Goal: Task Accomplishment & Management: Manage account settings

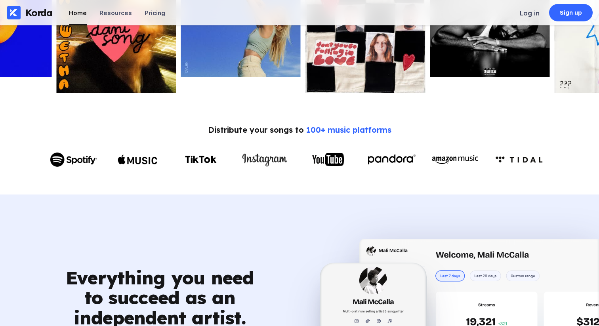
scroll to position [226, 0]
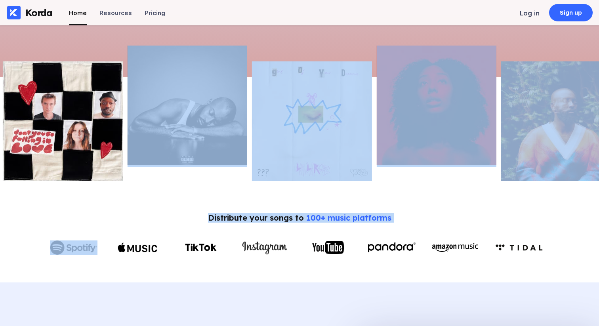
drag, startPoint x: 438, startPoint y: 172, endPoint x: 129, endPoint y: 199, distance: 310.7
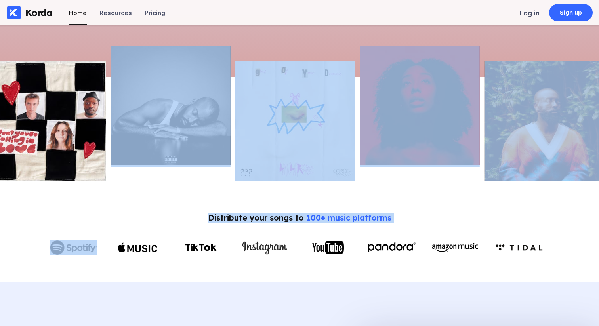
drag, startPoint x: 402, startPoint y: 161, endPoint x: 358, endPoint y: 167, distance: 44.0
click at [363, 165] on img at bounding box center [420, 106] width 120 height 120
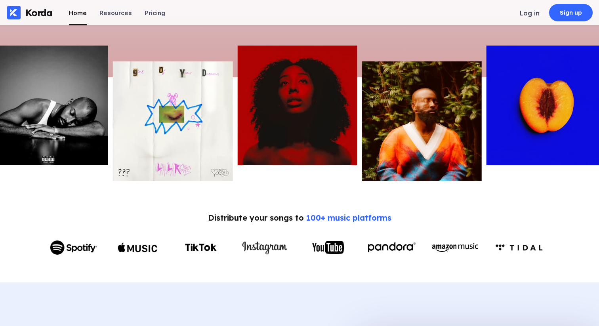
click at [415, 216] on div "Distribute your songs to 100+ music platforms" at bounding box center [300, 236] width 568 height 46
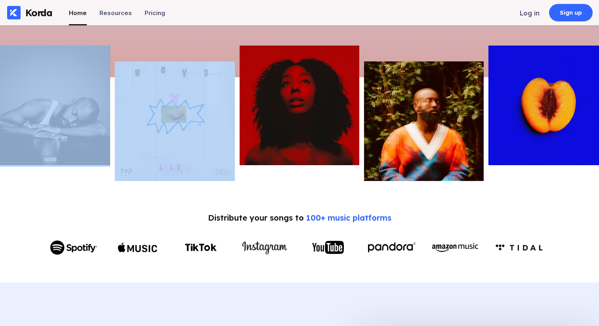
drag, startPoint x: 118, startPoint y: 168, endPoint x: 101, endPoint y: 170, distance: 16.4
click at [110, 169] on div at bounding box center [299, 114] width 599 height 136
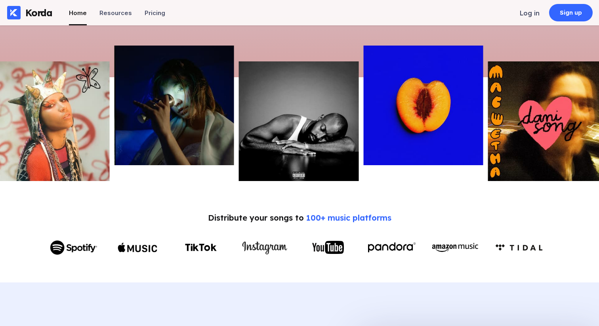
drag, startPoint x: 451, startPoint y: 147, endPoint x: 296, endPoint y: 166, distance: 156.9
click at [363, 159] on img at bounding box center [423, 106] width 120 height 120
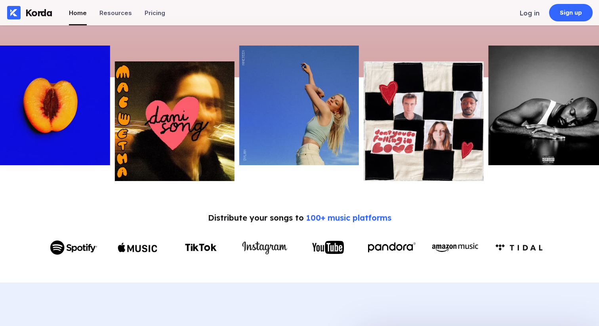
drag, startPoint x: 250, startPoint y: 164, endPoint x: 162, endPoint y: 178, distance: 89.4
click at [235, 170] on div at bounding box center [534, 121] width 599 height 120
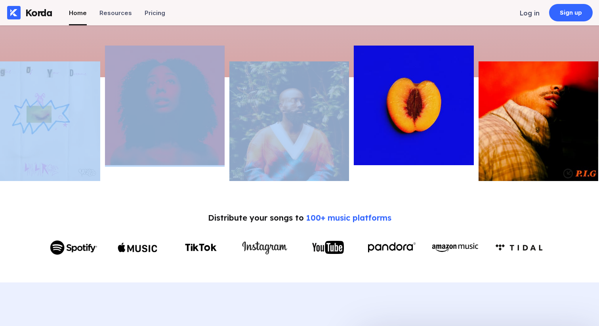
drag, startPoint x: 239, startPoint y: 146, endPoint x: 203, endPoint y: 151, distance: 37.2
click at [230, 148] on img at bounding box center [290, 121] width 120 height 120
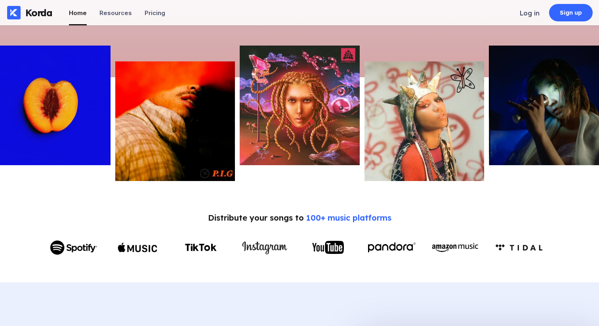
scroll to position [0, 0]
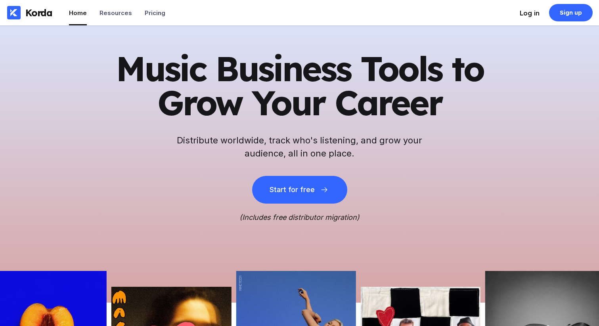
click at [531, 14] on div "Log in" at bounding box center [530, 13] width 20 height 8
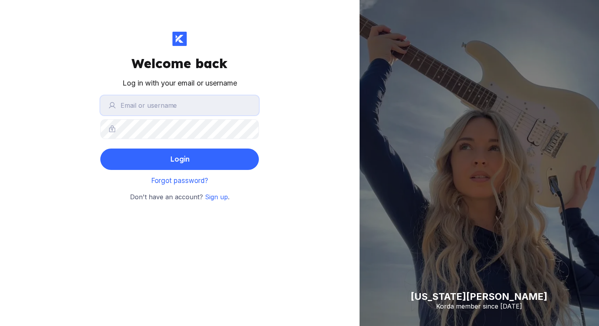
click at [185, 104] on input "text" at bounding box center [179, 106] width 159 height 20
type input "malimccalla"
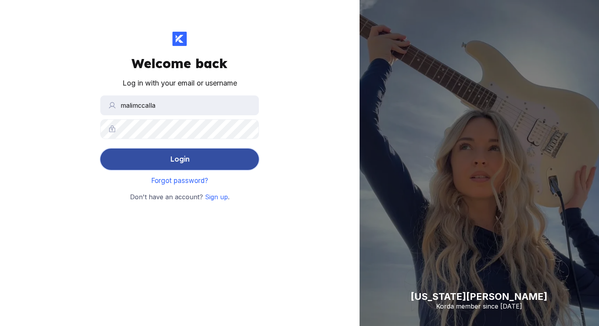
click at [197, 157] on button "Login" at bounding box center [179, 159] width 159 height 21
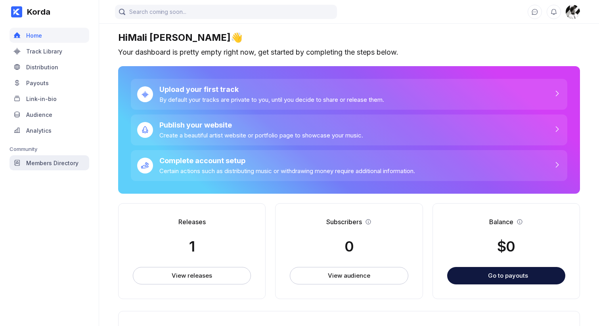
click at [57, 160] on div "Members Directory" at bounding box center [52, 163] width 52 height 7
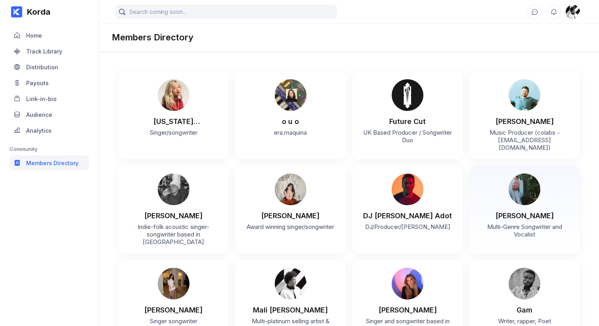
click at [542, 197] on div "Amy Curran Multi-Genre Songwriter and Vocalist" at bounding box center [524, 206] width 95 height 65
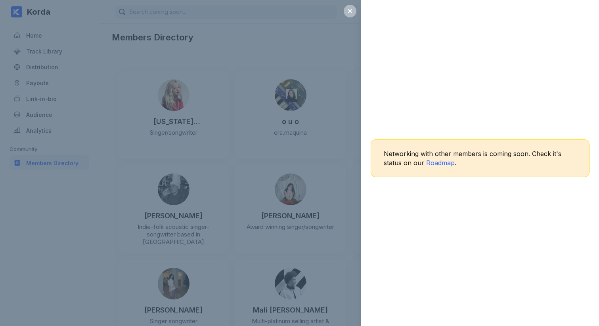
click at [341, 159] on div "Networking with other members is coming soon. Check it's status on our Roadmap ." at bounding box center [299, 163] width 599 height 326
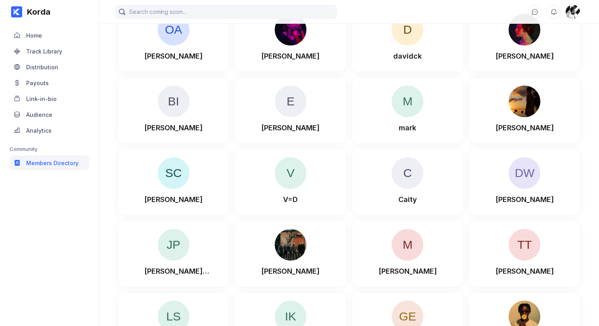
scroll to position [4219, 0]
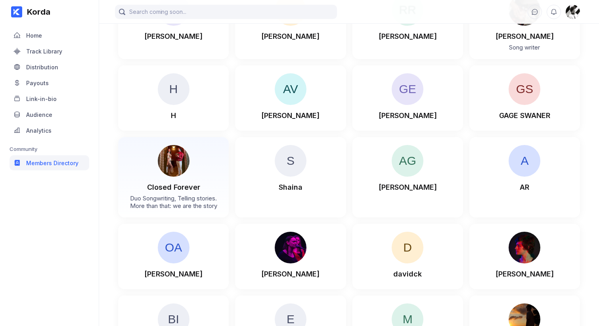
click at [137, 145] on div "Closed Forever Duo Songwriting, Telling stories. More than that: we are the sto…" at bounding box center [173, 177] width 95 height 65
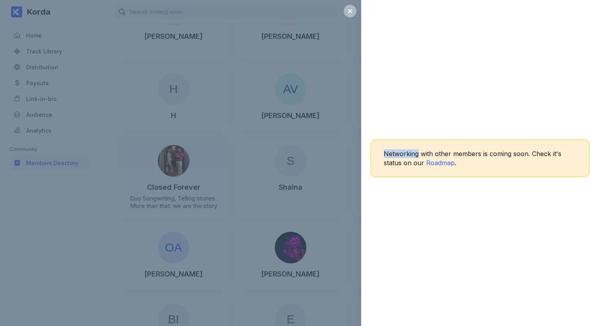
click at [137, 139] on div "Networking with other members is coming soon. Check it's status on our Roadmap ." at bounding box center [299, 163] width 599 height 326
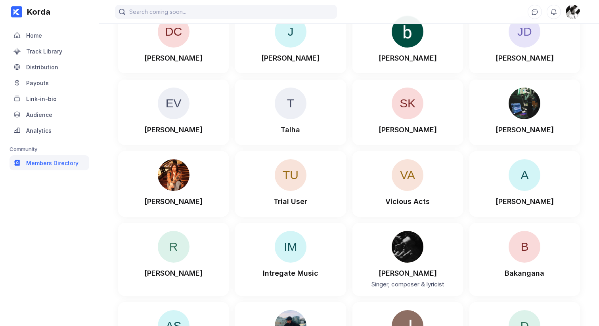
scroll to position [4828, 0]
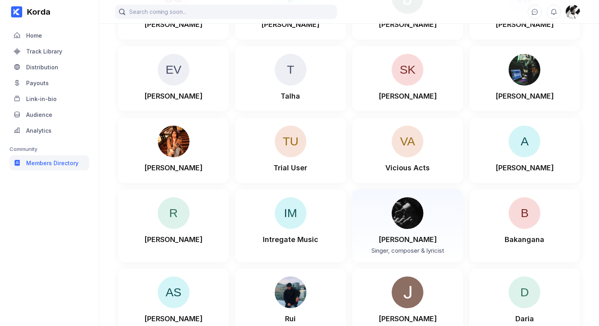
click at [421, 197] on img at bounding box center [408, 213] width 32 height 32
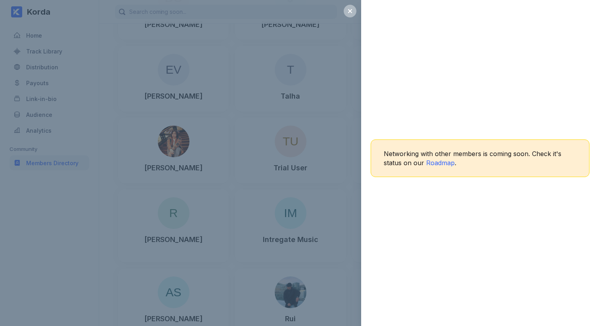
click at [258, 184] on div "Networking with other members is coming soon. Check it's status on our Roadmap ." at bounding box center [299, 163] width 599 height 326
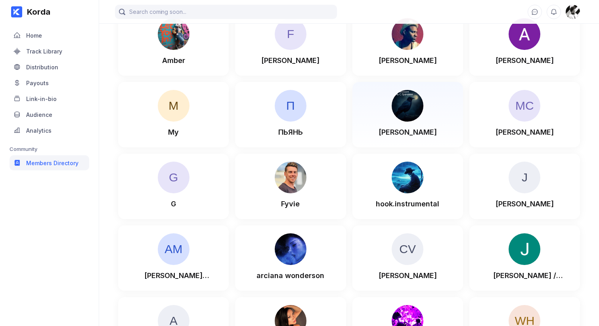
scroll to position [7492, 0]
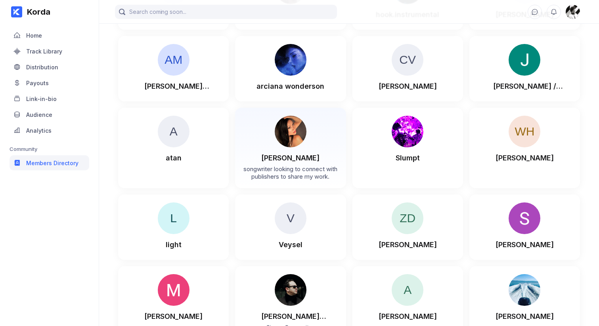
click at [312, 118] on div "lorilee songwriter looking to connect with publishers to share my work." at bounding box center [290, 148] width 95 height 65
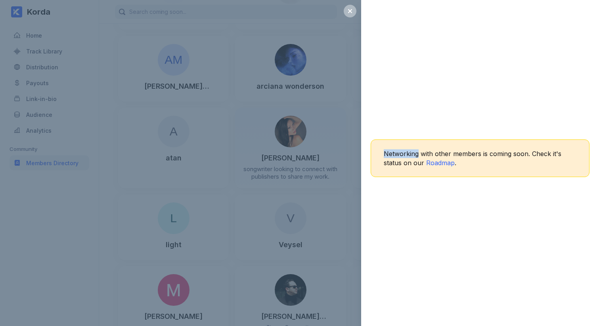
click at [312, 118] on div "Networking with other members is coming soon. Check it's status on our Roadmap ." at bounding box center [299, 163] width 599 height 326
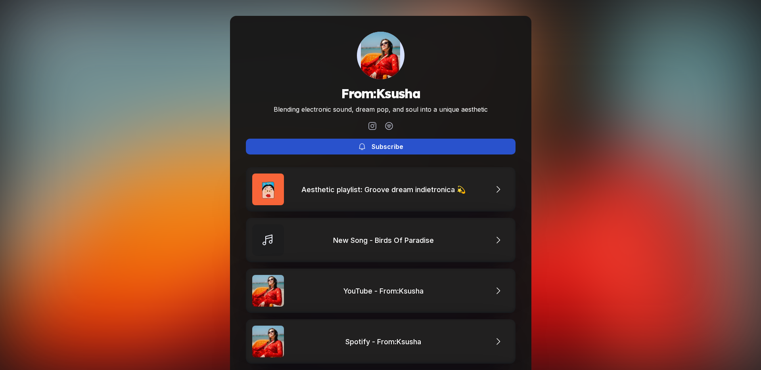
click at [402, 147] on button "Subscribe" at bounding box center [381, 147] width 270 height 16
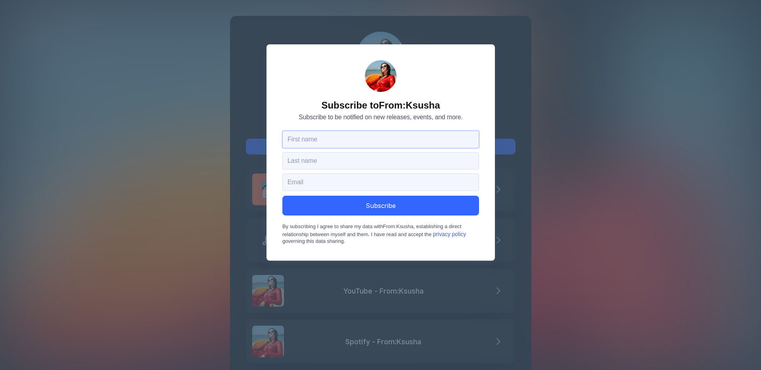
click at [372, 133] on input "text" at bounding box center [380, 139] width 197 height 17
type input "Mali"
type input "McCalla"
click at [295, 180] on input "finance@korda.co" at bounding box center [380, 182] width 197 height 17
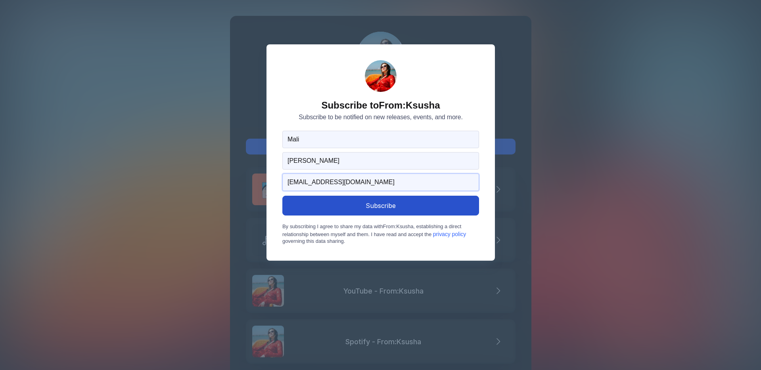
type input "mali@korda.co"
click at [318, 208] on button "Subscribe" at bounding box center [380, 206] width 197 height 20
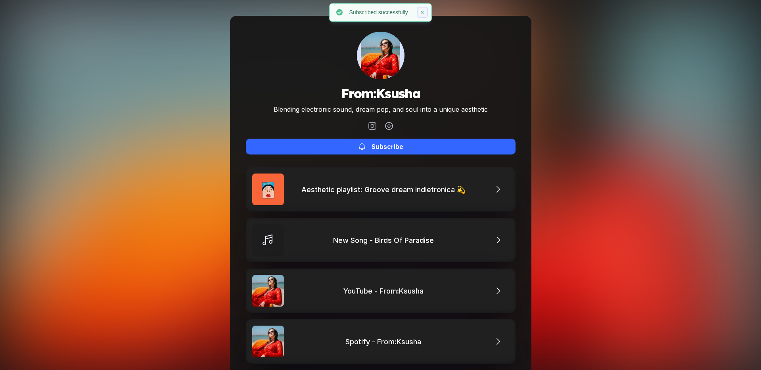
click at [425, 12] on icon at bounding box center [422, 12] width 5 height 5
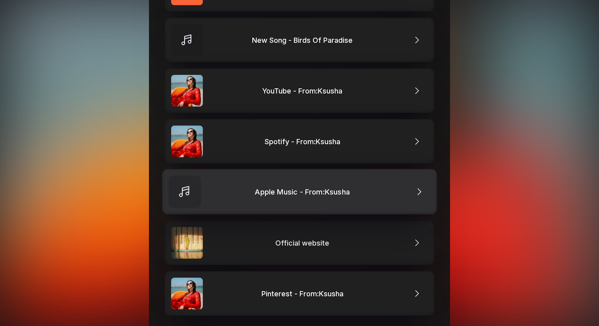
scroll to position [202, 0]
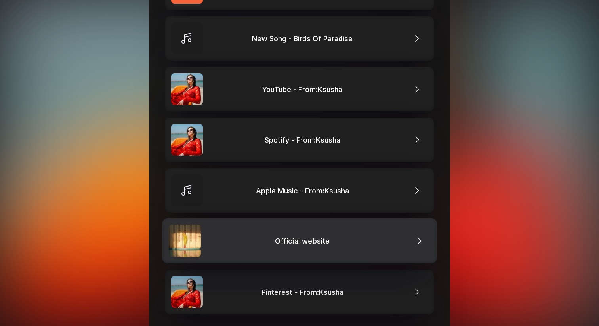
click at [243, 251] on link "Official website" at bounding box center [299, 240] width 275 height 45
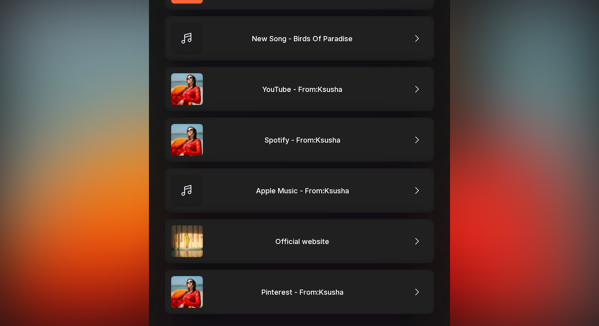
scroll to position [0, 0]
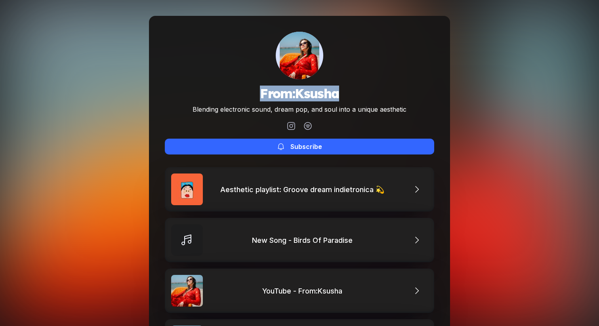
drag, startPoint x: 287, startPoint y: 94, endPoint x: 361, endPoint y: 93, distance: 73.7
click at [361, 93] on h1 "From:Ksusha" at bounding box center [300, 94] width 214 height 16
copy h1 "From:Ksusha"
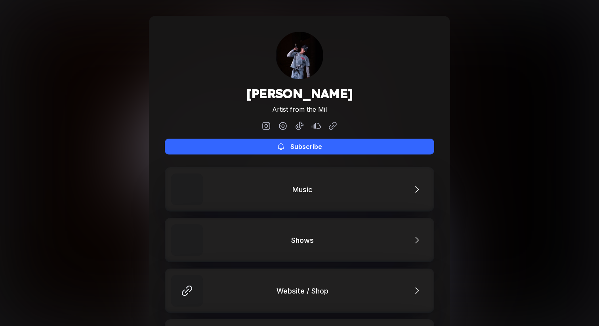
click at [493, 71] on div "Alan Ward Artist from the Mil Subscribe Music Shows Website / Shop YouTube Musi…" at bounding box center [299, 215] width 599 height 430
click at [271, 123] on div at bounding box center [266, 126] width 13 height 13
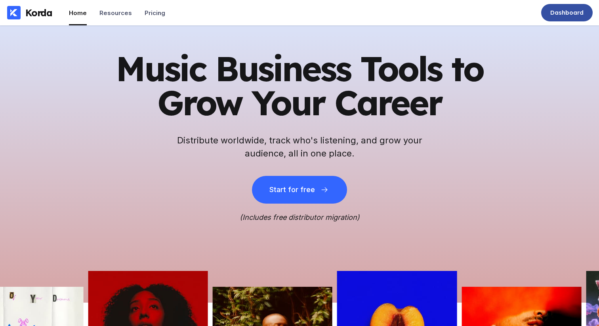
click at [556, 17] on div "Dashboard" at bounding box center [567, 12] width 52 height 17
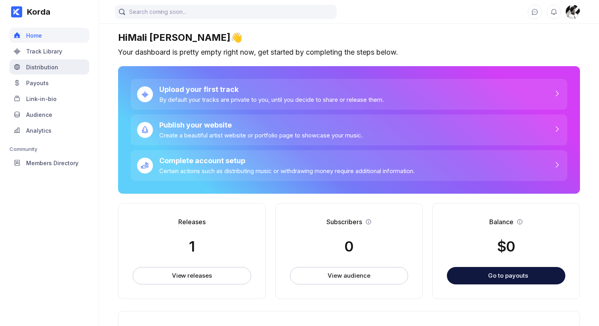
click at [48, 71] on div "Distribution" at bounding box center [50, 66] width 80 height 15
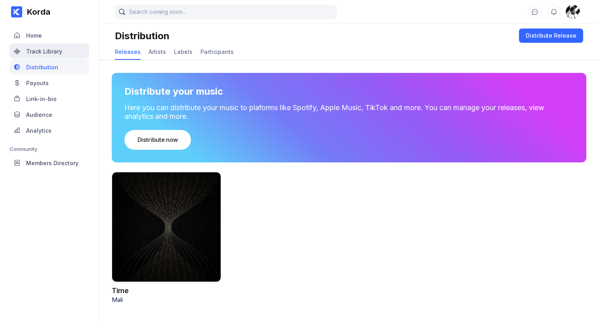
click at [58, 50] on div "Track Library" at bounding box center [44, 51] width 36 height 7
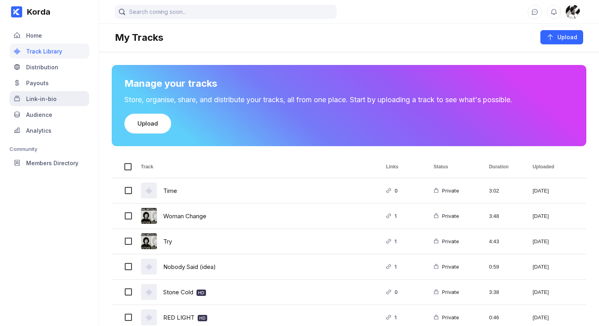
click at [44, 104] on div "Link-in-bio" at bounding box center [50, 98] width 80 height 15
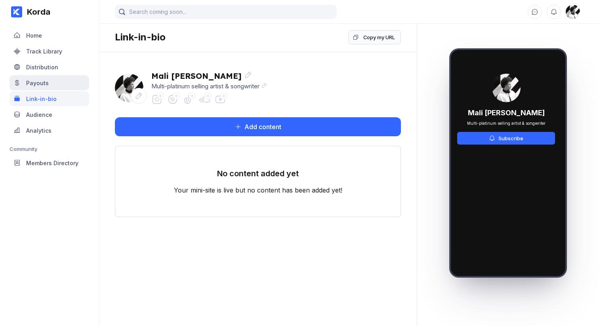
click at [56, 78] on div "Payouts" at bounding box center [50, 82] width 80 height 15
click at [55, 67] on div "Distribution" at bounding box center [42, 67] width 32 height 7
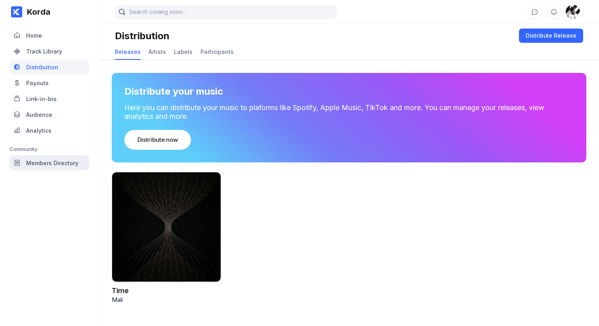
click at [52, 157] on div "Members Directory" at bounding box center [50, 162] width 80 height 15
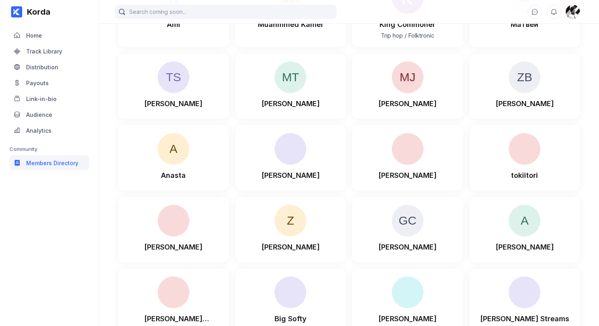
scroll to position [715, 0]
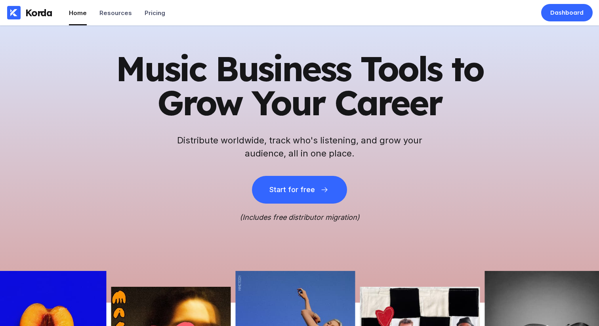
drag, startPoint x: 432, startPoint y: 55, endPoint x: 381, endPoint y: 0, distance: 75.4
click at [432, 55] on h1 "Music Business Tools to Grow Your Career" at bounding box center [299, 86] width 388 height 68
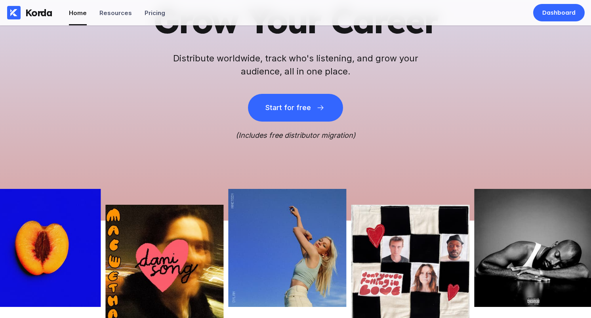
scroll to position [141, 0]
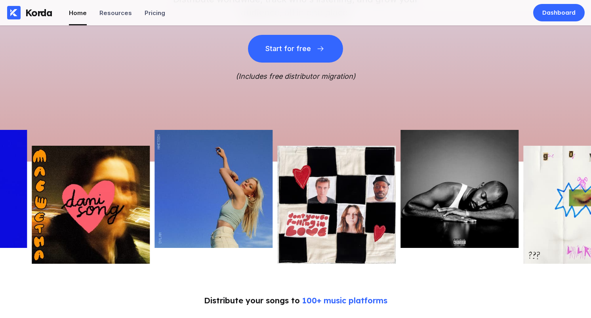
drag, startPoint x: 426, startPoint y: 70, endPoint x: 403, endPoint y: 164, distance: 96.6
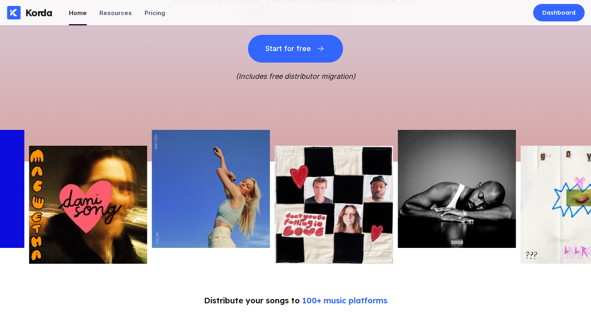
click at [413, 168] on img at bounding box center [457, 189] width 118 height 118
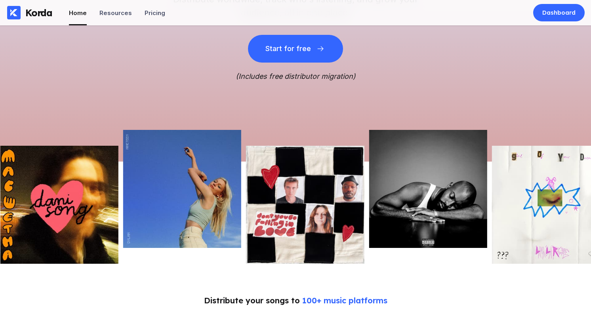
drag, startPoint x: 326, startPoint y: 176, endPoint x: 168, endPoint y: 190, distance: 158.4
click at [323, 176] on img at bounding box center [305, 205] width 118 height 118
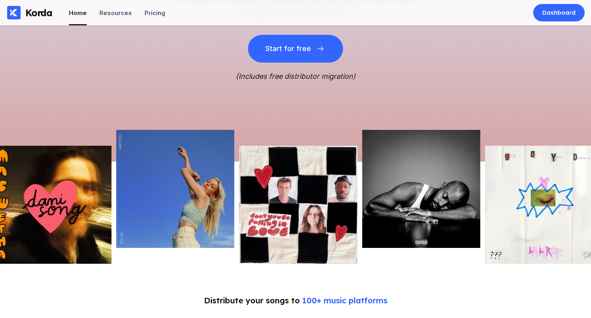
drag, startPoint x: 166, startPoint y: 190, endPoint x: 287, endPoint y: 188, distance: 120.5
click at [234, 188] on img at bounding box center [175, 189] width 118 height 118
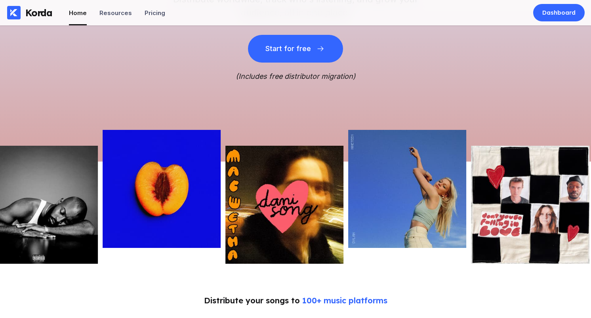
drag, startPoint x: 286, startPoint y: 187, endPoint x: 195, endPoint y: 183, distance: 90.9
click at [226, 183] on img at bounding box center [285, 205] width 118 height 118
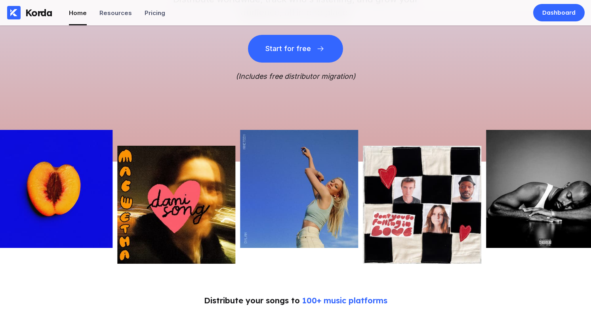
click at [200, 178] on img at bounding box center [176, 205] width 118 height 118
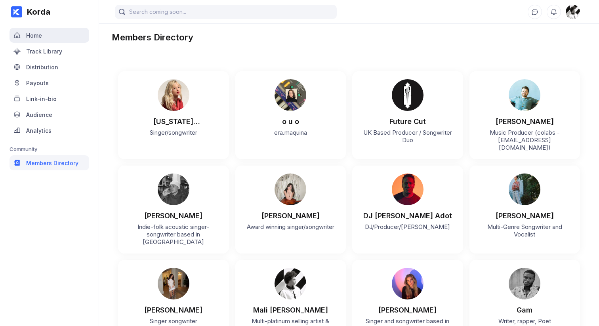
click at [52, 35] on div "Home" at bounding box center [50, 35] width 80 height 15
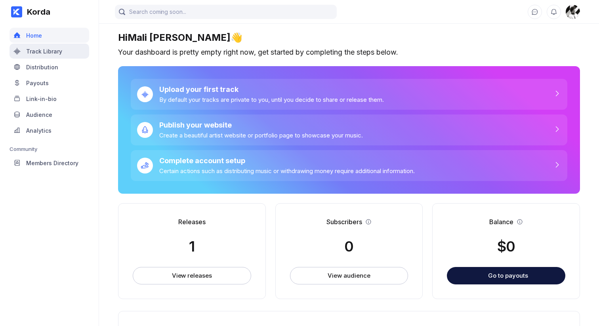
click at [53, 50] on div "Track Library" at bounding box center [44, 51] width 36 height 7
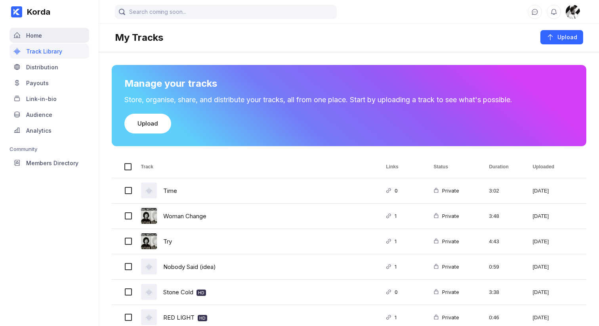
click at [55, 40] on div "Home" at bounding box center [50, 35] width 80 height 15
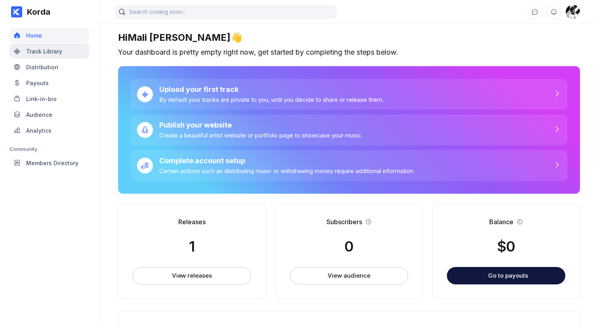
click at [62, 52] on div "Track Library" at bounding box center [50, 51] width 80 height 15
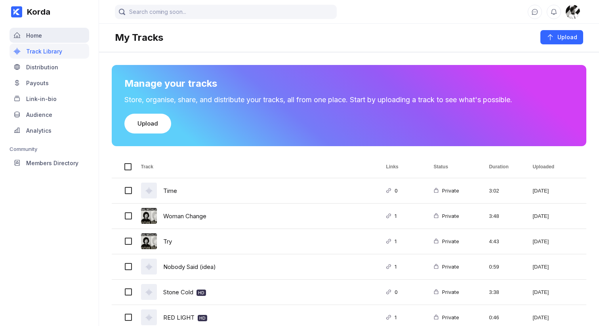
click at [59, 36] on div "Home" at bounding box center [50, 35] width 80 height 15
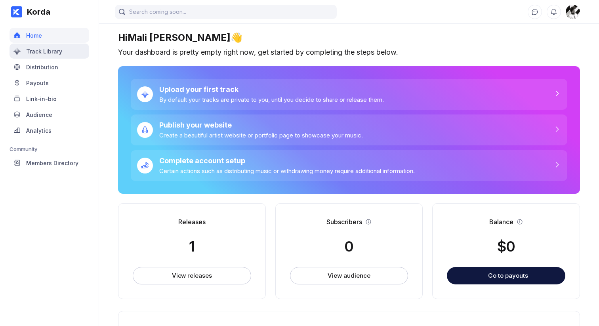
click at [58, 50] on div "Track Library" at bounding box center [44, 51] width 36 height 7
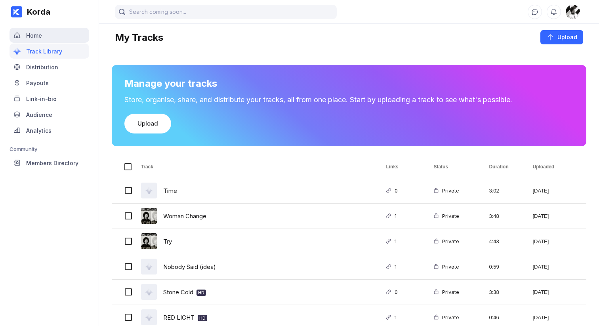
click at [57, 35] on div "Home" at bounding box center [50, 35] width 80 height 15
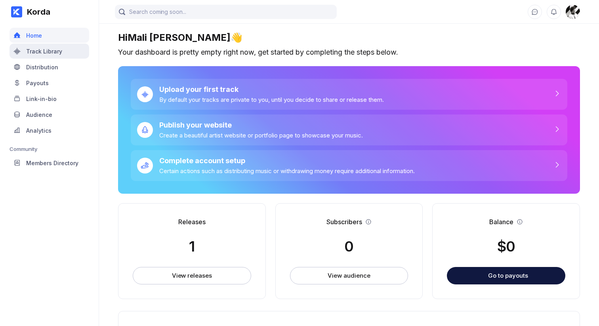
click at [53, 55] on div "Track Library" at bounding box center [50, 51] width 80 height 15
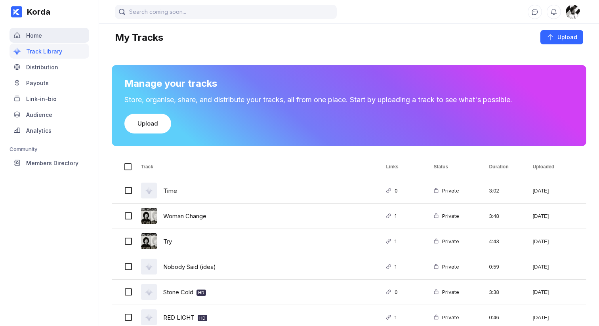
click at [52, 33] on div "Home" at bounding box center [50, 35] width 80 height 15
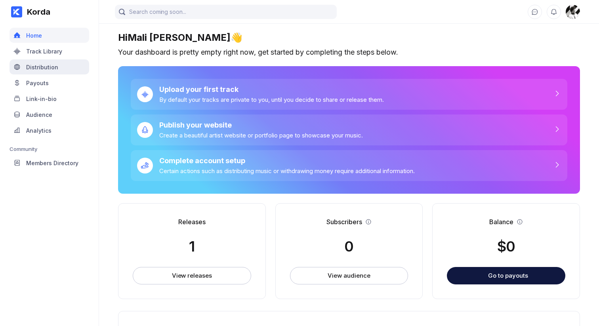
click at [55, 70] on div "Distribution" at bounding box center [42, 67] width 32 height 7
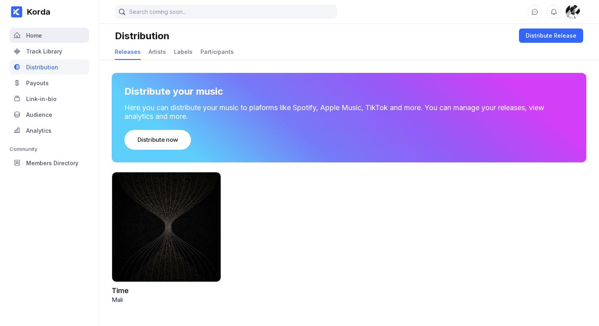
click at [49, 33] on div "Home" at bounding box center [50, 35] width 80 height 15
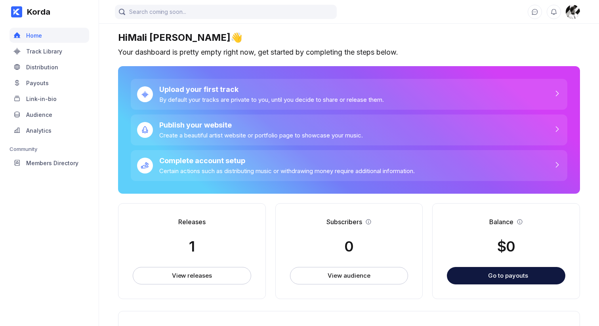
click at [31, 268] on div "Korda Home Track Library Distribution Payouts Link-in-bio Audience Analytics Co…" at bounding box center [49, 163] width 99 height 326
click at [68, 69] on div "Distribution" at bounding box center [50, 66] width 80 height 15
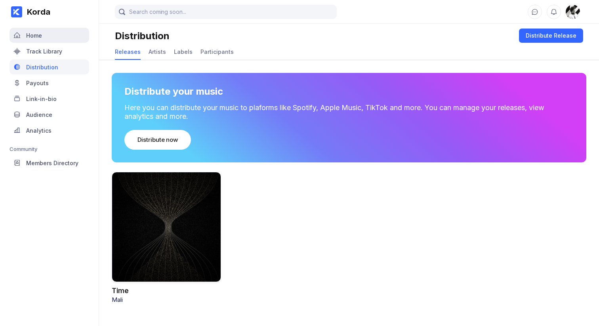
click at [56, 29] on div "Home" at bounding box center [50, 35] width 80 height 15
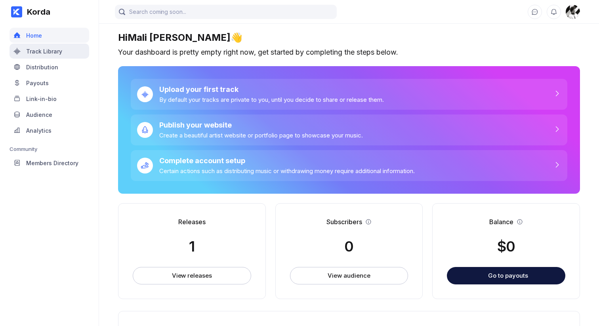
click at [52, 46] on div "Track Library" at bounding box center [50, 51] width 80 height 15
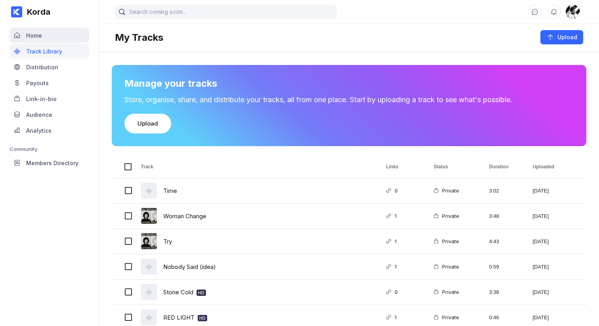
drag, startPoint x: 48, startPoint y: 34, endPoint x: 53, endPoint y: 34, distance: 4.4
click at [48, 34] on div "Home" at bounding box center [50, 35] width 80 height 15
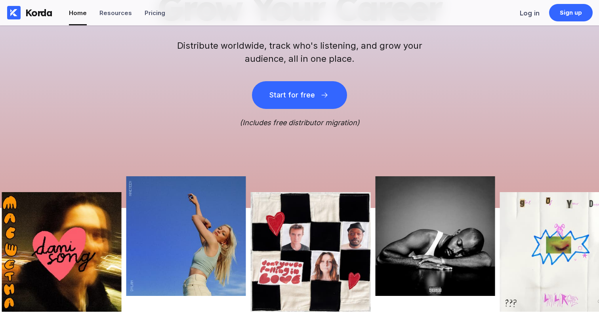
scroll to position [92, 0]
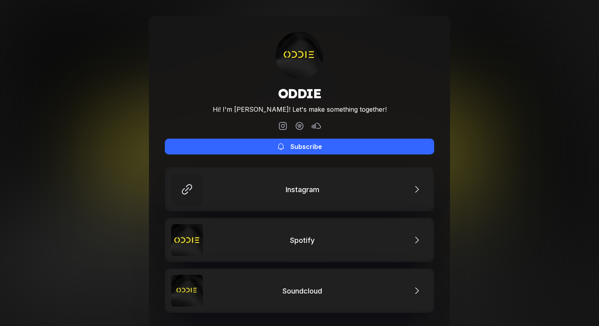
drag, startPoint x: 514, startPoint y: 86, endPoint x: 549, endPoint y: 3, distance: 90.1
click at [198, 85] on div "[PERSON_NAME] Hi! I'm [PERSON_NAME]! Let's make something together! Subscribe I…" at bounding box center [299, 190] width 599 height 380
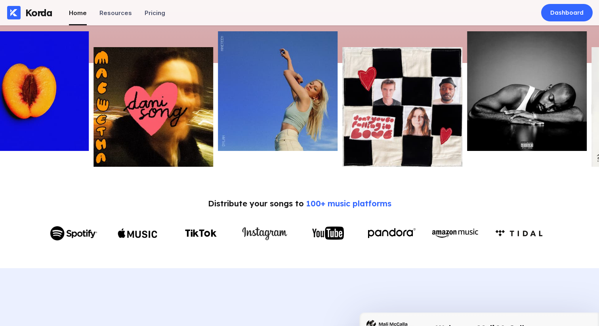
scroll to position [22, 0]
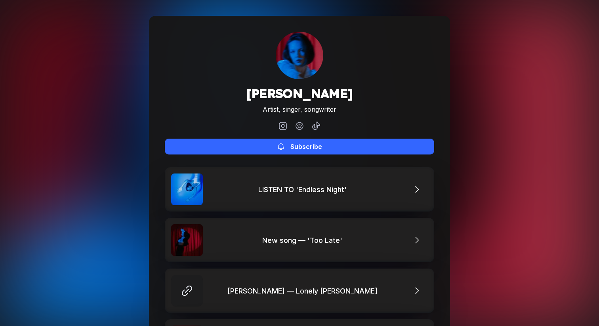
drag, startPoint x: 528, startPoint y: 96, endPoint x: 522, endPoint y: 95, distance: 6.2
click at [526, 96] on div "Eli Verano Artist, singer, songwriter Subscribe LISTEN TO 'Endless Night' New s…" at bounding box center [299, 266] width 599 height 532
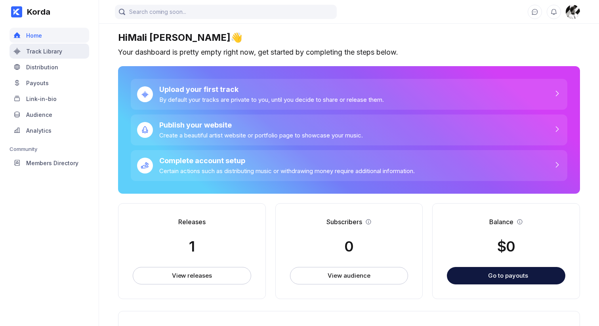
click at [33, 49] on div "Track Library" at bounding box center [44, 51] width 36 height 7
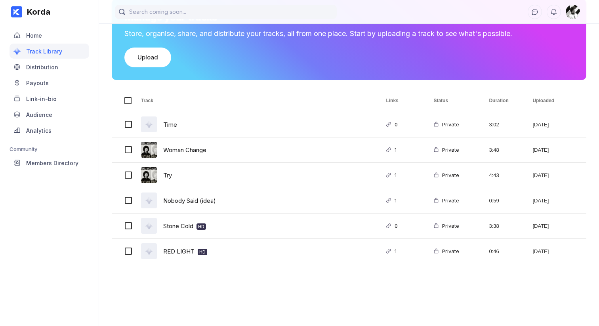
scroll to position [5, 0]
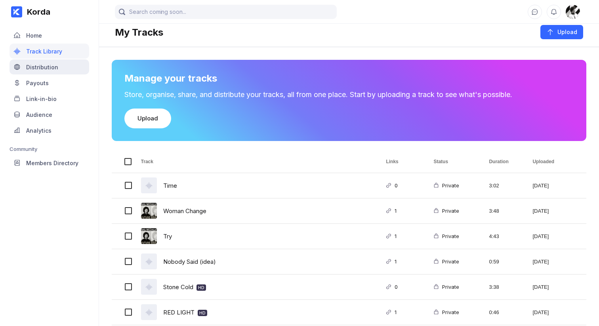
click at [61, 63] on div "Distribution" at bounding box center [50, 66] width 80 height 15
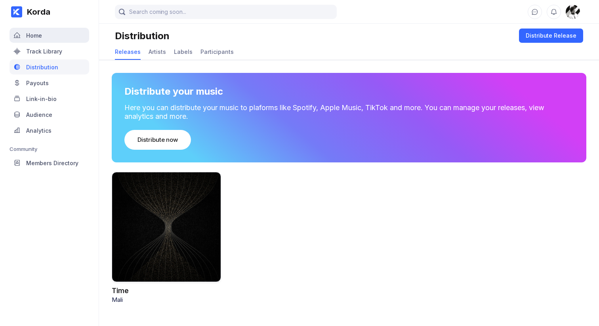
click at [59, 34] on div "Home" at bounding box center [50, 35] width 80 height 15
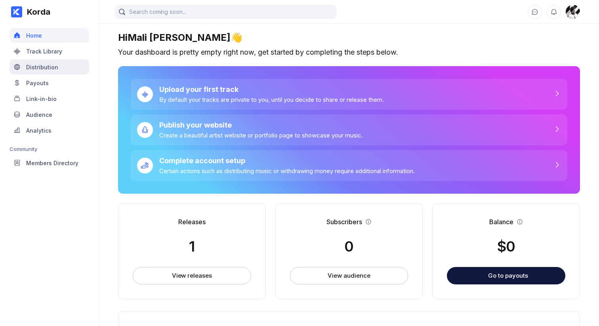
click at [54, 73] on div "Distribution" at bounding box center [50, 66] width 80 height 15
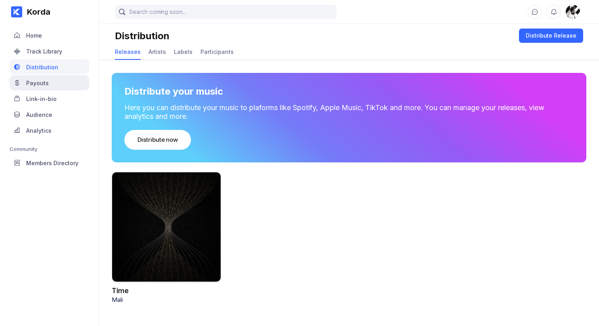
click at [52, 82] on div "Payouts" at bounding box center [50, 82] width 80 height 15
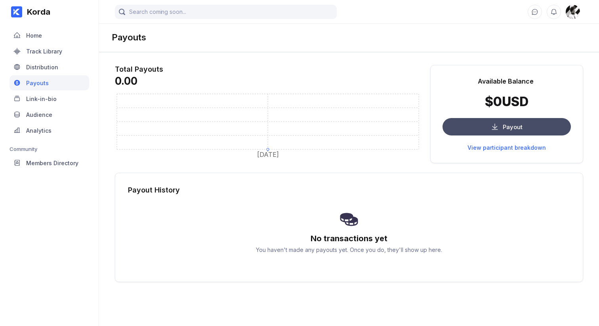
click at [493, 133] on button "Payout" at bounding box center [507, 126] width 128 height 17
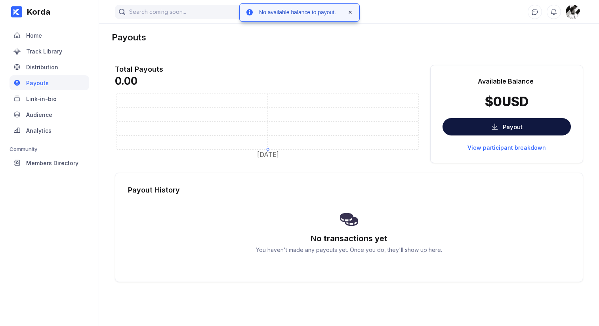
click at [337, 33] on div "Payouts" at bounding box center [349, 37] width 500 height 30
click at [355, 10] on button at bounding box center [351, 13] width 10 height 10
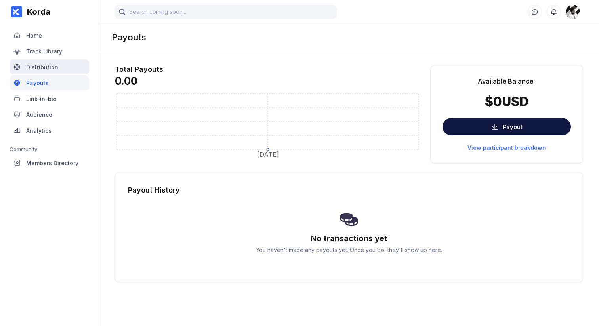
click at [45, 70] on div "Distribution" at bounding box center [42, 67] width 32 height 7
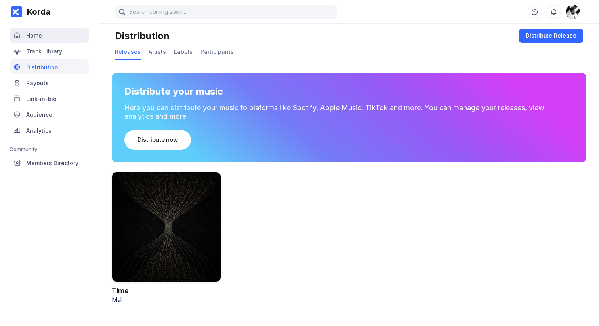
click at [67, 40] on div "Home" at bounding box center [50, 35] width 80 height 15
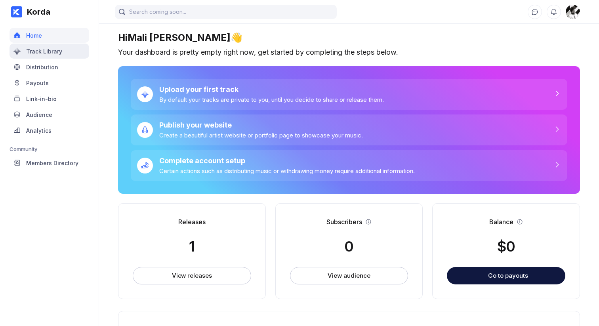
click at [67, 49] on div "Track Library" at bounding box center [50, 51] width 80 height 15
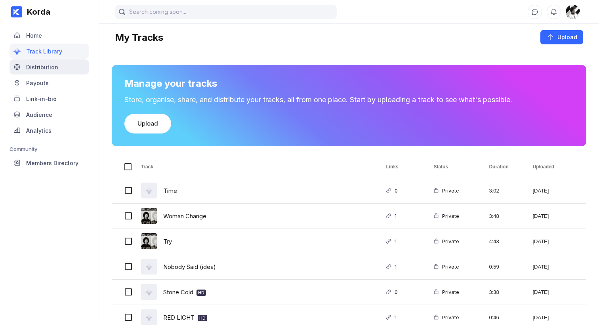
click at [58, 65] on div "Distribution" at bounding box center [50, 66] width 80 height 15
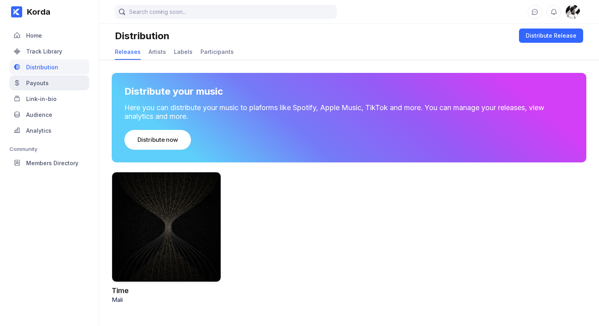
click at [71, 84] on div "Payouts" at bounding box center [50, 82] width 80 height 15
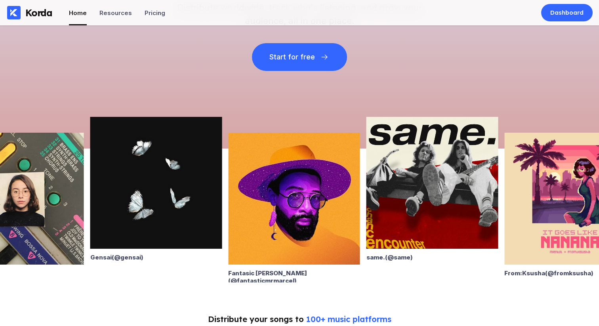
scroll to position [153, 0]
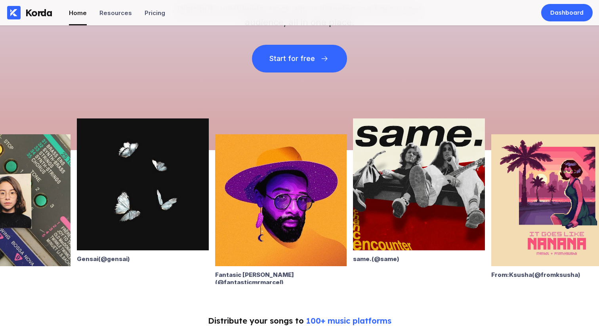
click at [102, 185] on img at bounding box center [143, 185] width 132 height 132
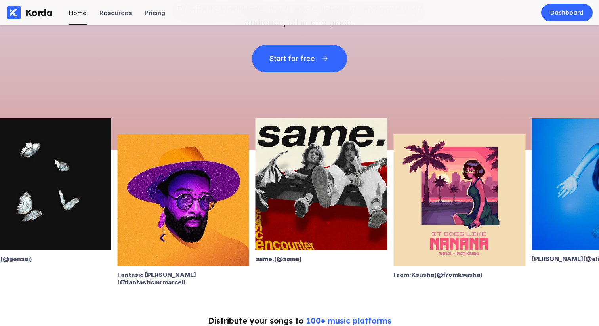
drag, startPoint x: 342, startPoint y: 165, endPoint x: 303, endPoint y: 169, distance: 39.1
click at [303, 169] on img at bounding box center [322, 185] width 132 height 132
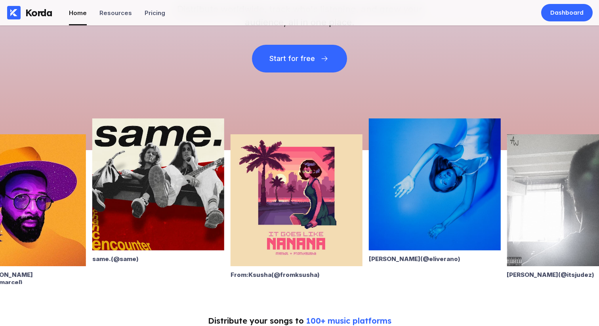
drag, startPoint x: 451, startPoint y: 187, endPoint x: 373, endPoint y: 200, distance: 78.3
click at [381, 197] on img at bounding box center [435, 185] width 132 height 132
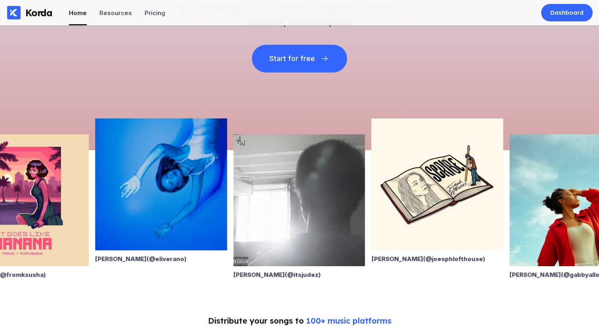
drag, startPoint x: 440, startPoint y: 195, endPoint x: 359, endPoint y: 205, distance: 81.5
click at [392, 200] on img at bounding box center [438, 185] width 132 height 132
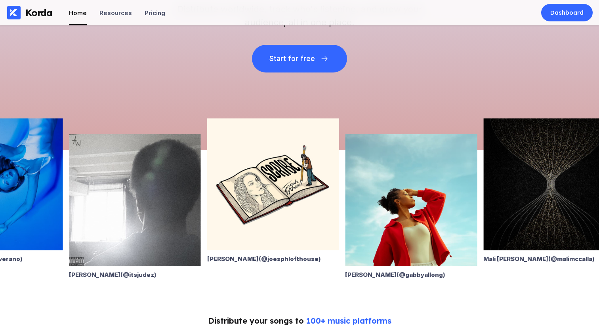
drag, startPoint x: 428, startPoint y: 198, endPoint x: 350, endPoint y: 208, distance: 78.4
click at [350, 208] on img at bounding box center [411, 200] width 132 height 132
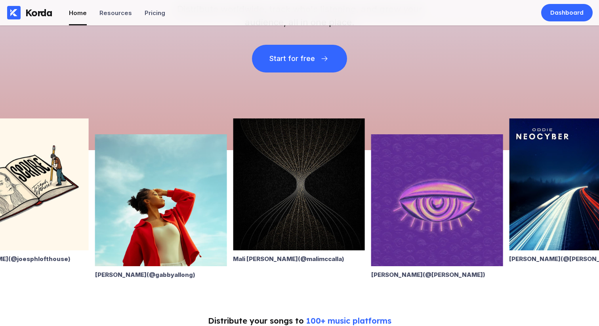
drag, startPoint x: 423, startPoint y: 196, endPoint x: 359, endPoint y: 201, distance: 64.5
click at [371, 200] on img at bounding box center [437, 200] width 132 height 132
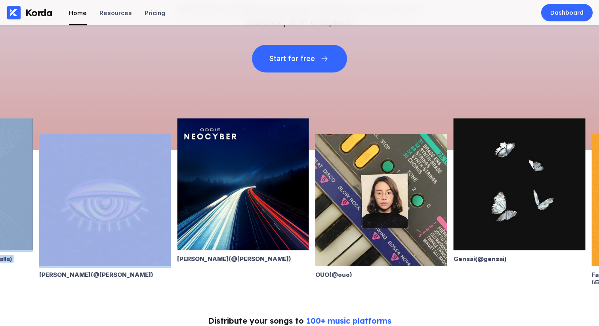
drag, startPoint x: 344, startPoint y: 204, endPoint x: 121, endPoint y: 246, distance: 227.5
click at [131, 243] on div "Eli Verano (@ eliverano ) Alan Ward (@ itsjudez ) Joesph Lofthouse (@ joesphlof…" at bounding box center [299, 202] width 599 height 166
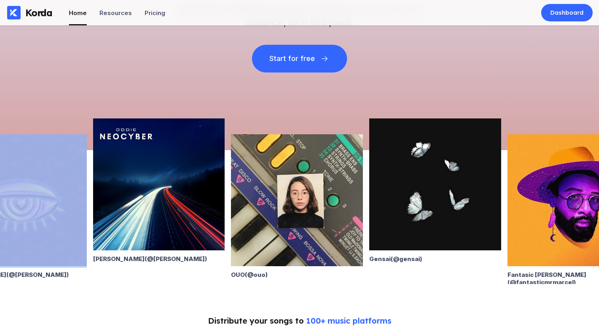
drag, startPoint x: 456, startPoint y: 212, endPoint x: 250, endPoint y: 237, distance: 207.6
click at [369, 236] on img at bounding box center [435, 185] width 132 height 132
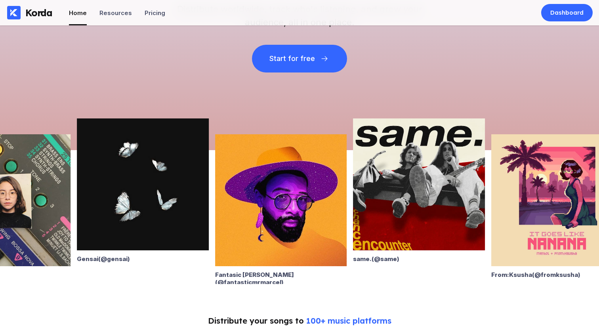
drag, startPoint x: 454, startPoint y: 226, endPoint x: 322, endPoint y: 234, distance: 132.7
click at [353, 233] on img at bounding box center [419, 185] width 132 height 132
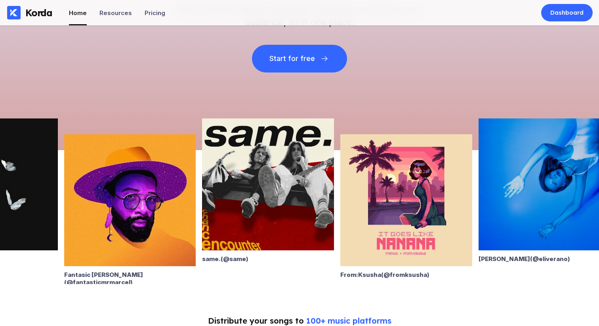
drag, startPoint x: 498, startPoint y: 222, endPoint x: 327, endPoint y: 231, distance: 171.4
click at [340, 228] on img at bounding box center [406, 200] width 132 height 132
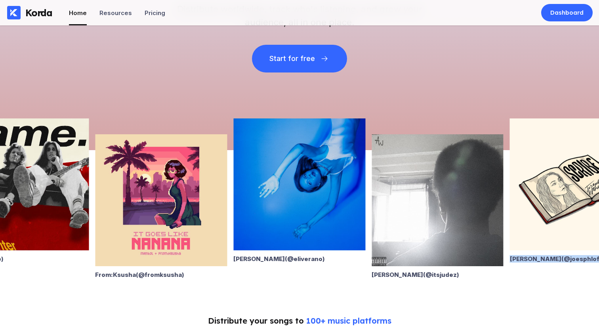
drag, startPoint x: 484, startPoint y: 219, endPoint x: 360, endPoint y: 233, distance: 125.2
click at [372, 233] on img at bounding box center [438, 200] width 132 height 132
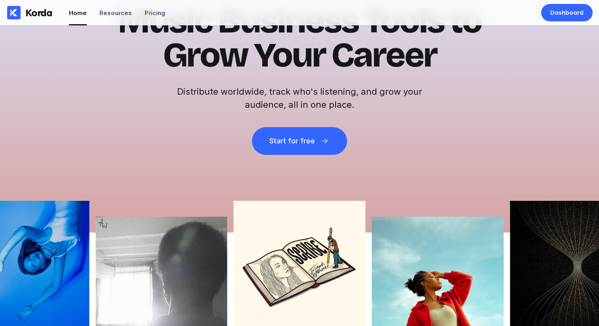
click at [323, 250] on img at bounding box center [300, 267] width 132 height 132
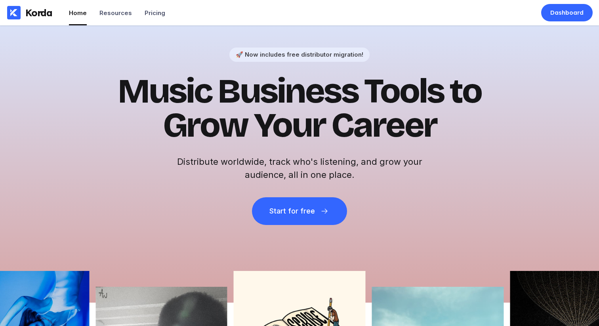
click at [314, 113] on h1 "Music Business Tools to Grow Your Career" at bounding box center [299, 109] width 388 height 68
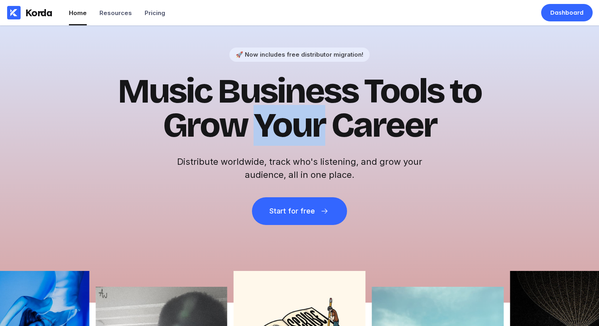
click at [314, 113] on h1 "Music Business Tools to Grow Your Career" at bounding box center [299, 109] width 388 height 68
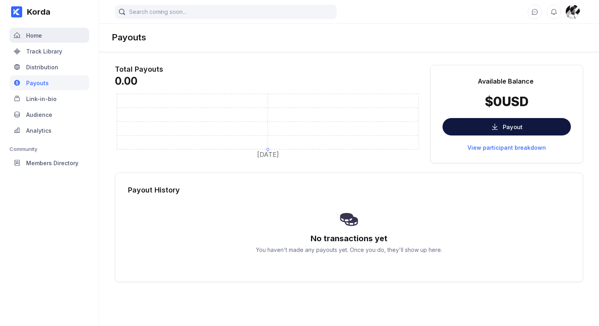
click at [32, 33] on div "Home" at bounding box center [34, 35] width 16 height 7
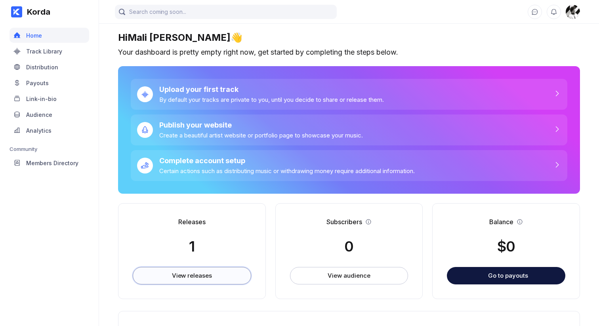
click at [183, 281] on button "View releases" at bounding box center [192, 275] width 119 height 17
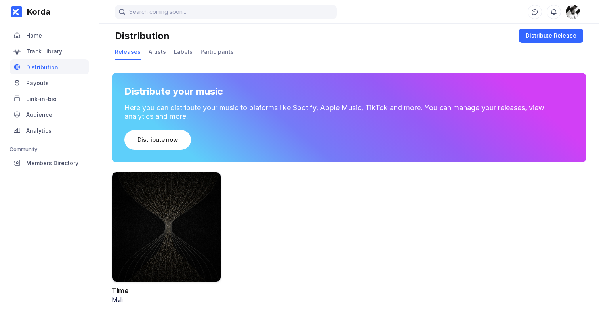
click at [205, 220] on div at bounding box center [166, 227] width 109 height 110
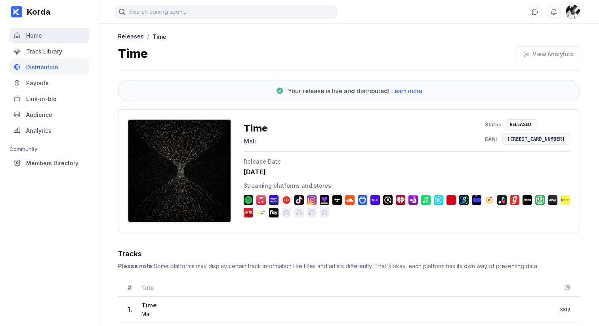
click at [32, 40] on div "Home" at bounding box center [50, 35] width 80 height 15
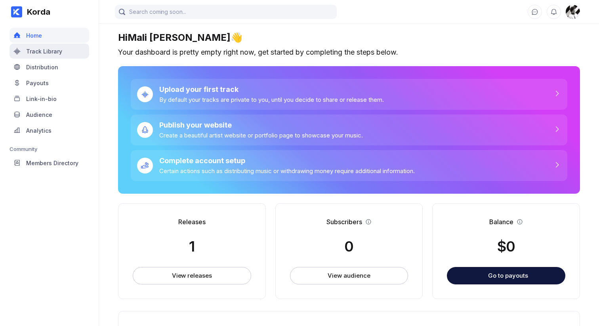
click at [59, 47] on div "Track Library" at bounding box center [50, 51] width 80 height 15
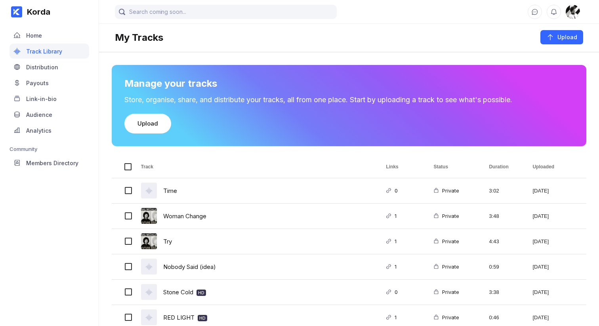
click at [58, 69] on div "Distribution" at bounding box center [50, 66] width 80 height 15
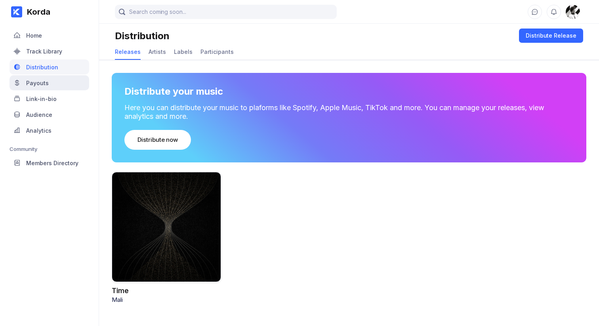
click at [62, 84] on div "Payouts" at bounding box center [50, 82] width 80 height 15
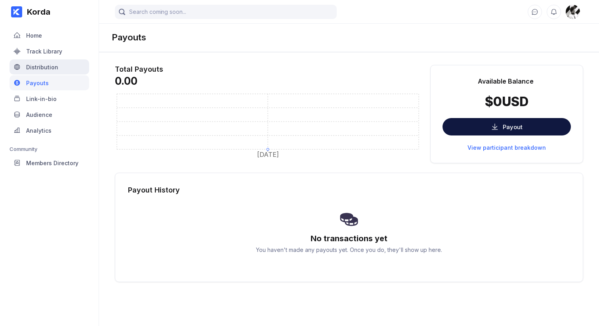
click at [57, 64] on div "Distribution" at bounding box center [50, 66] width 80 height 15
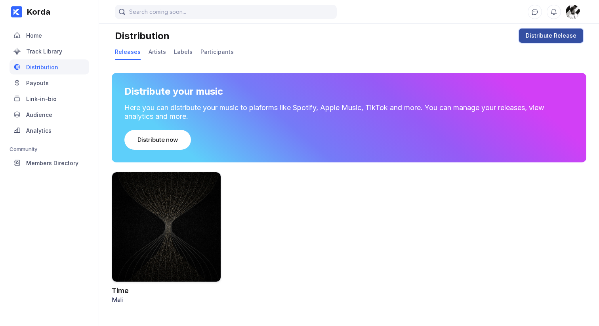
click at [555, 38] on div "Distribute Release" at bounding box center [551, 36] width 51 height 8
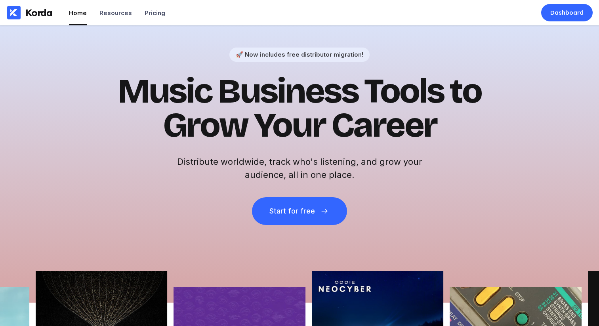
click at [270, 121] on h1 "Music Business Tools to Grow Your Career" at bounding box center [299, 109] width 388 height 68
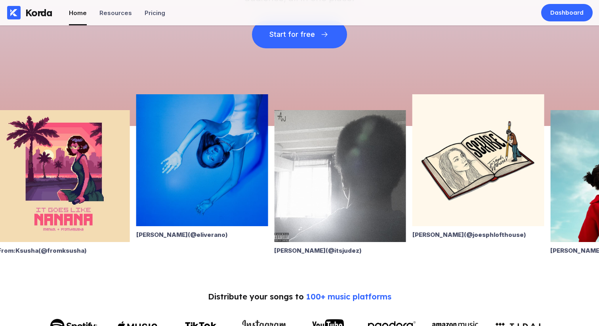
scroll to position [186, 0]
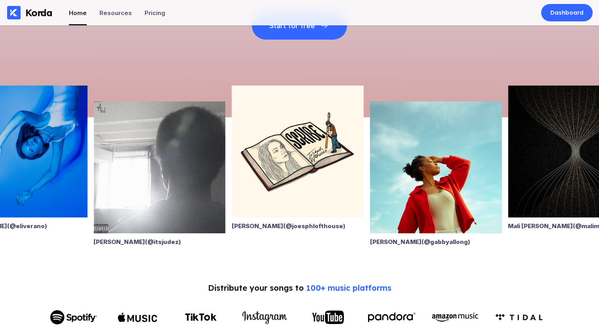
drag, startPoint x: 318, startPoint y: 206, endPoint x: 147, endPoint y: 203, distance: 170.5
click at [147, 203] on img at bounding box center [160, 167] width 132 height 132
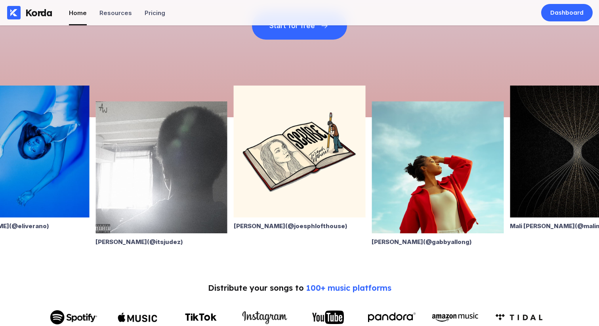
click at [318, 181] on img at bounding box center [300, 152] width 132 height 132
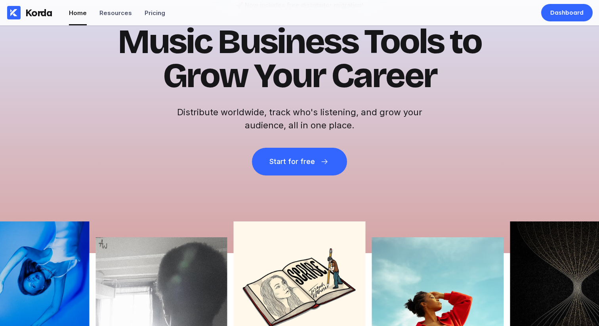
scroll to position [101, 0]
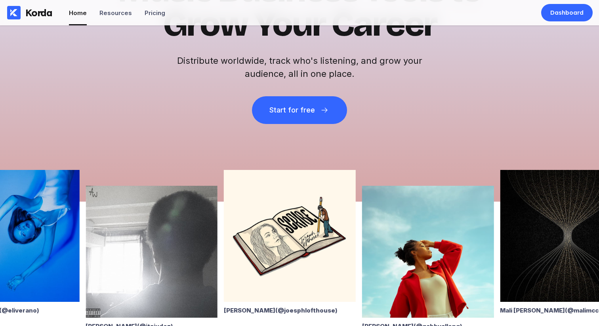
drag, startPoint x: 354, startPoint y: 232, endPoint x: 184, endPoint y: 245, distance: 170.2
click at [180, 246] on div "Eli Verano (@ eliverano ) Alan Ward (@ itsjudez ) Joesph Lofthouse (@ joesphlof…" at bounding box center [240, 261] width 599 height 150
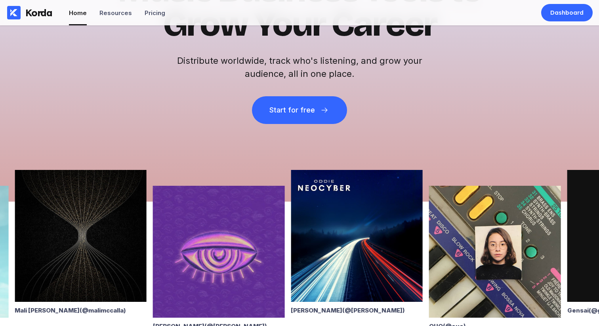
drag, startPoint x: 195, startPoint y: 220, endPoint x: 147, endPoint y: 224, distance: 47.7
click at [153, 225] on img at bounding box center [219, 252] width 132 height 132
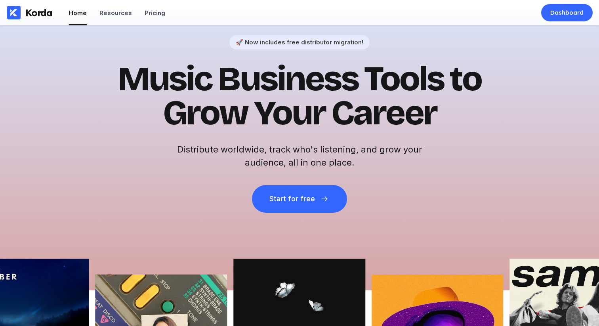
scroll to position [0, 0]
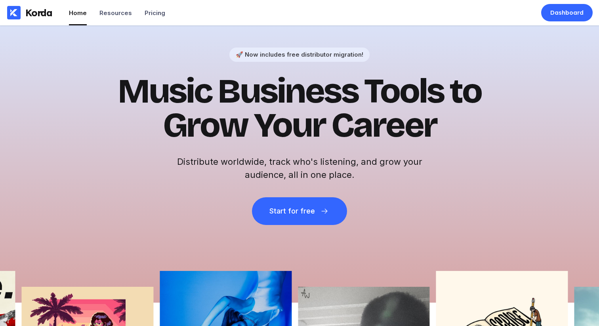
scroll to position [185, 0]
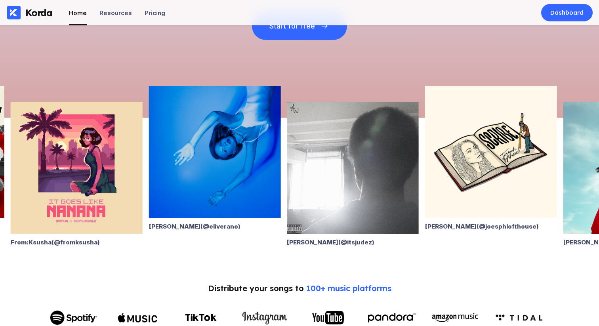
drag, startPoint x: 473, startPoint y: 176, endPoint x: 268, endPoint y: 172, distance: 205.4
click at [425, 172] on img at bounding box center [491, 152] width 132 height 132
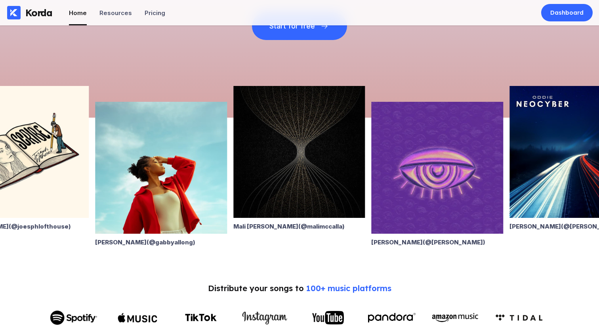
drag, startPoint x: 452, startPoint y: 124, endPoint x: 241, endPoint y: 151, distance: 213.0
click at [371, 149] on img at bounding box center [437, 168] width 132 height 132
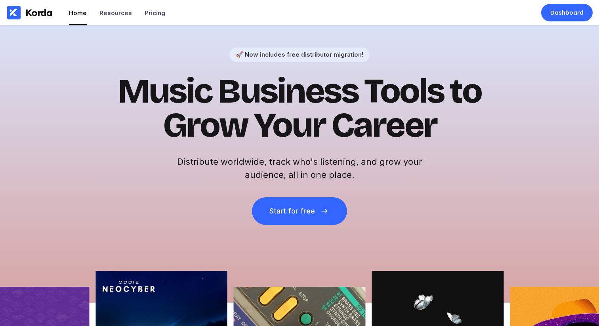
scroll to position [2, 0]
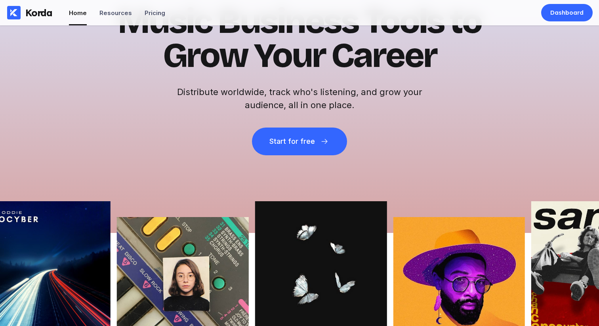
drag, startPoint x: 450, startPoint y: 218, endPoint x: 232, endPoint y: 203, distance: 218.9
click at [255, 210] on img at bounding box center [321, 267] width 132 height 132
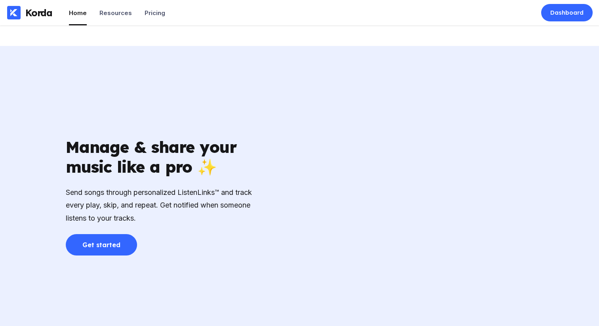
scroll to position [1089, 0]
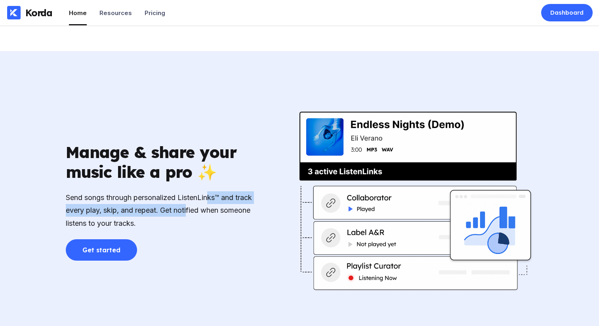
drag, startPoint x: 209, startPoint y: 193, endPoint x: 209, endPoint y: 212, distance: 18.2
click at [209, 212] on div "Send songs through personalized ListenLinks™ and track every play, skip, and re…" at bounding box center [161, 210] width 190 height 38
drag, startPoint x: 406, startPoint y: 106, endPoint x: 405, endPoint y: 161, distance: 54.3
click at [405, 161] on img at bounding box center [417, 202] width 234 height 222
drag, startPoint x: 404, startPoint y: 161, endPoint x: 389, endPoint y: 150, distance: 18.5
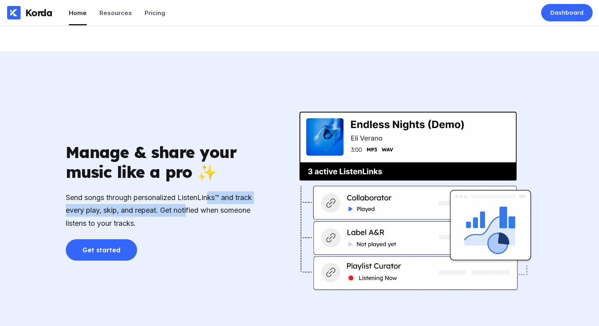
click at [404, 160] on img at bounding box center [417, 202] width 234 height 222
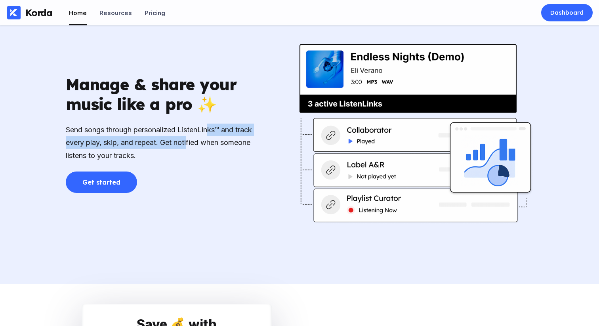
scroll to position [1100, 0]
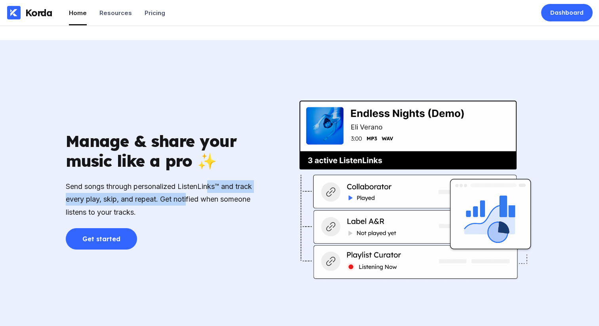
click at [220, 189] on div "Send songs through personalized ListenLinks™ and track every play, skip, and re…" at bounding box center [161, 199] width 190 height 38
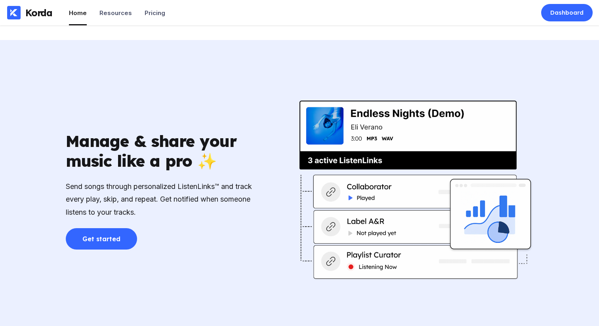
click at [201, 162] on div "Manage & share your music like a pro ✨" at bounding box center [161, 151] width 190 height 40
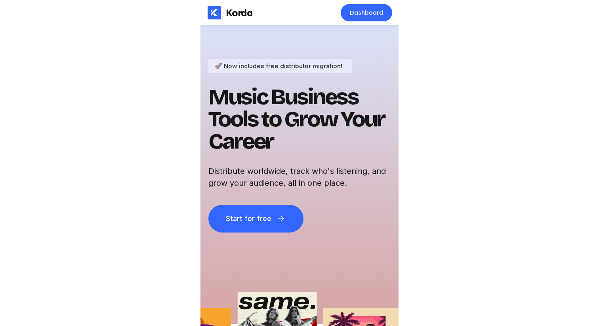
scroll to position [0, 0]
